Goal: Ask a question

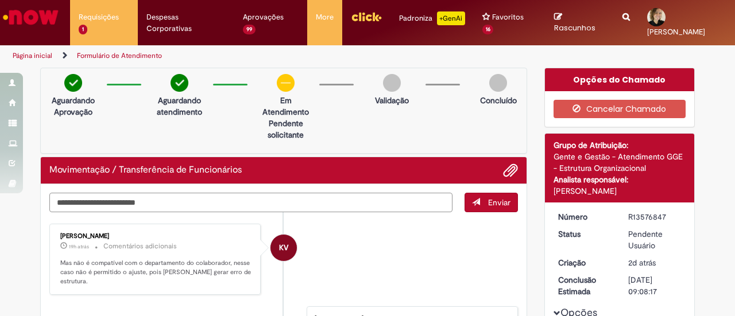
click at [390, 201] on textarea "Digite sua mensagem aqui..." at bounding box center [250, 202] width 403 height 19
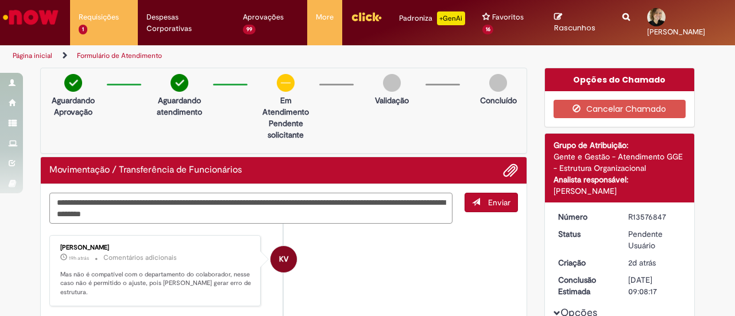
type textarea "**********"
click at [499, 198] on span "Enviar" at bounding box center [499, 202] width 22 height 10
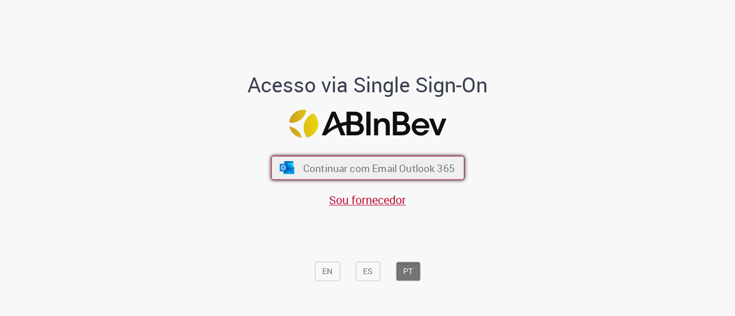
click at [319, 164] on span "Continuar com Email Outlook 365" at bounding box center [378, 167] width 152 height 13
